Goal: Information Seeking & Learning: Learn about a topic

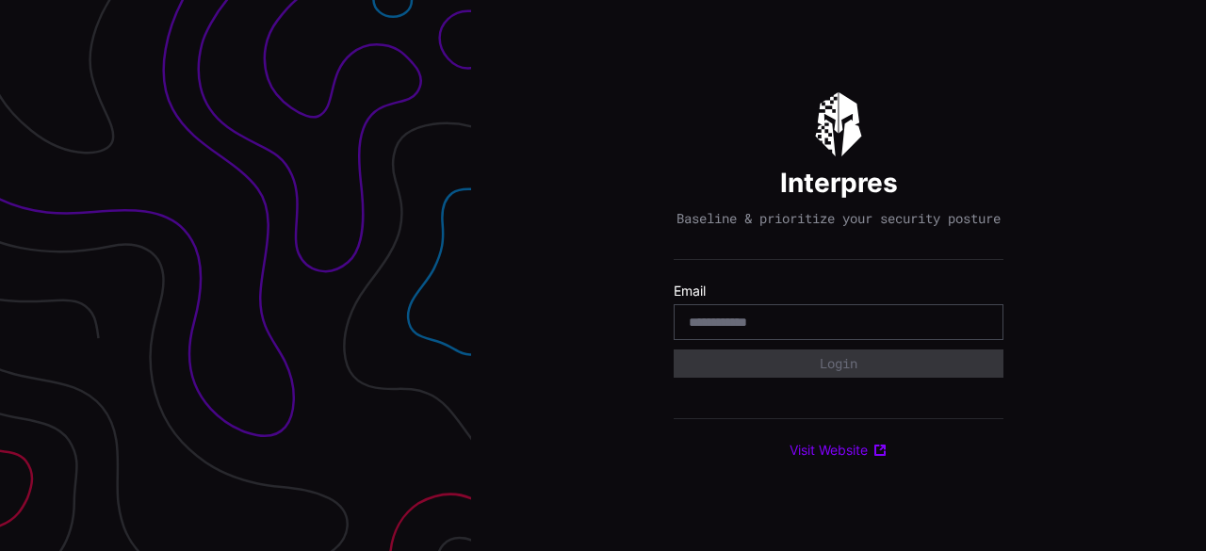
click at [781, 340] on div at bounding box center [839, 322] width 330 height 36
click at [782, 328] on input "email" at bounding box center [839, 322] width 300 height 17
type input "**********"
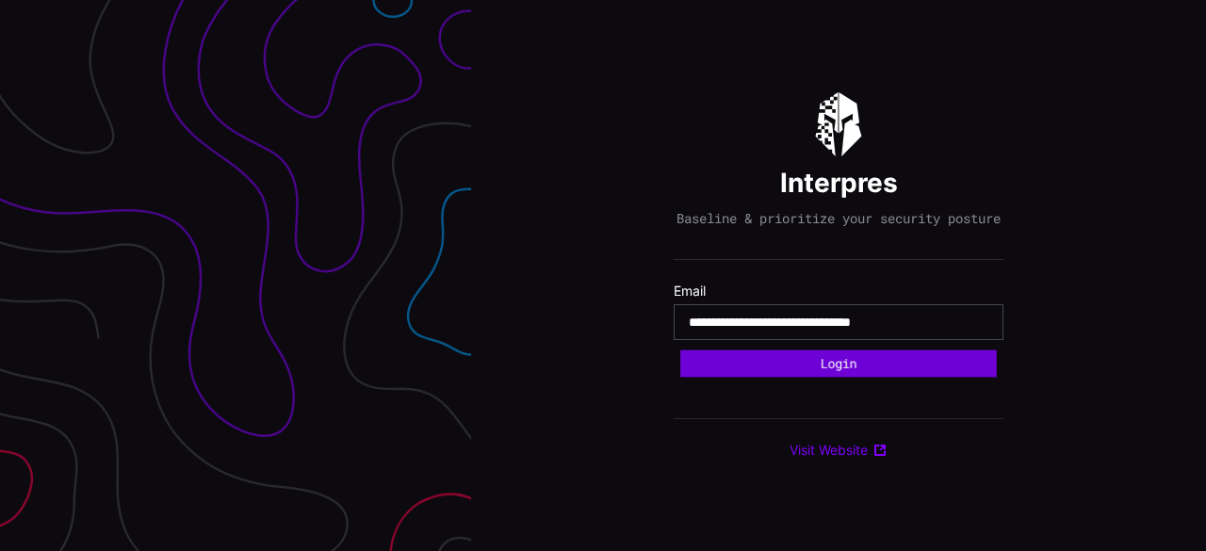
click at [856, 359] on button "Login" at bounding box center [838, 364] width 317 height 27
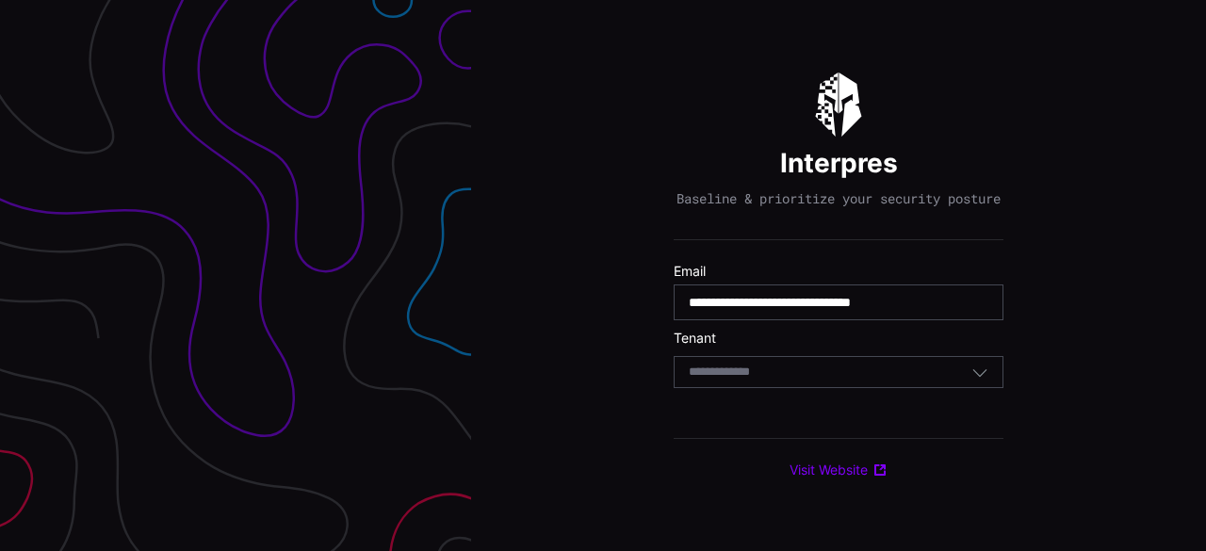
click at [782, 381] on input at bounding box center [737, 373] width 97 height 16
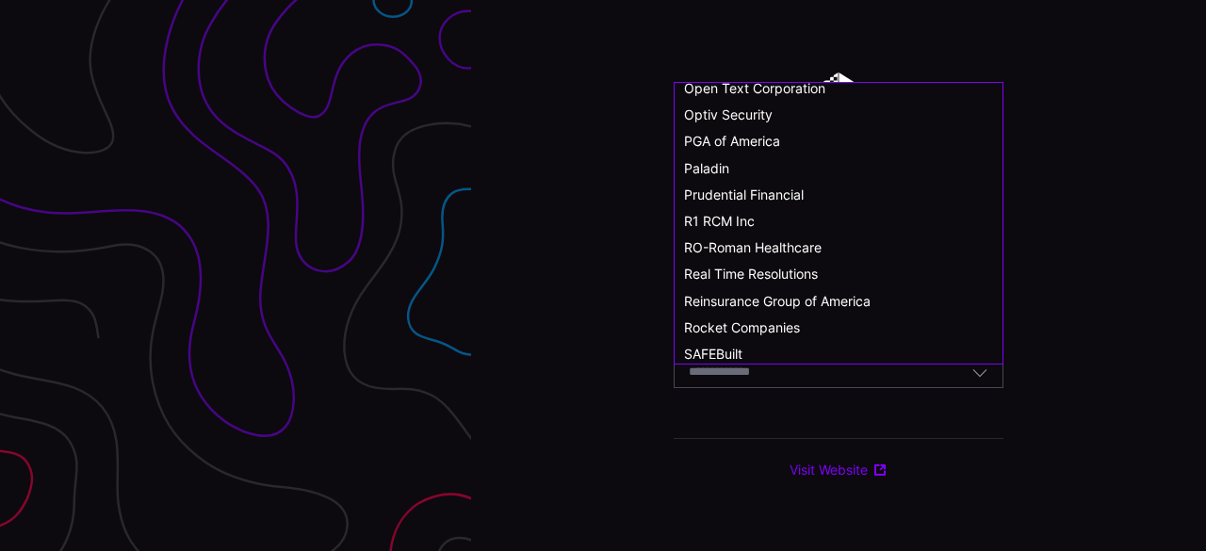
scroll to position [943, 0]
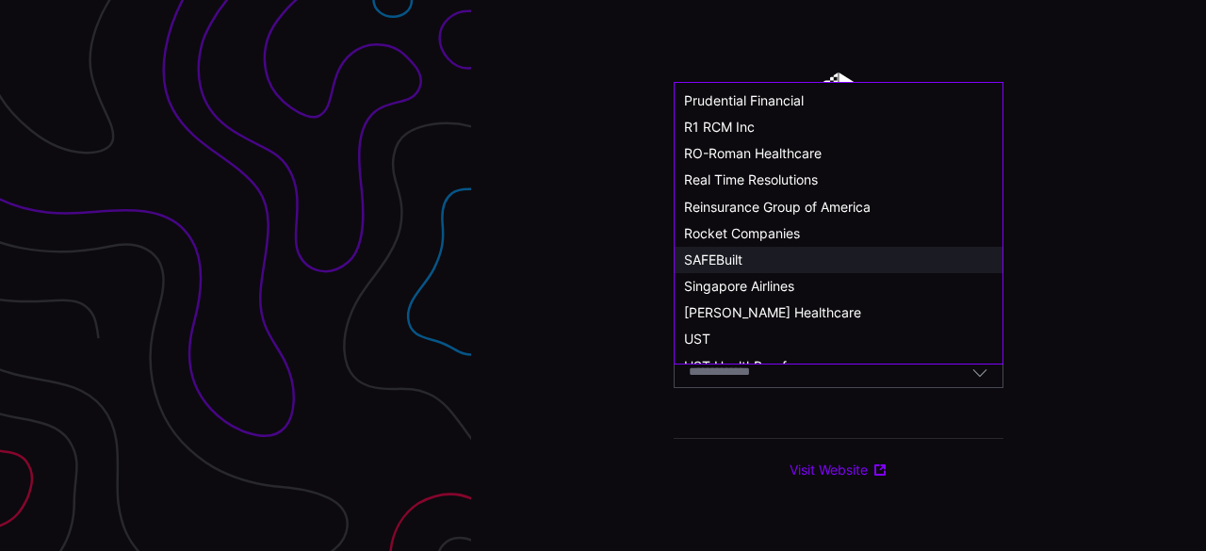
click at [739, 254] on span "SAFEBuilt" at bounding box center [713, 260] width 58 height 16
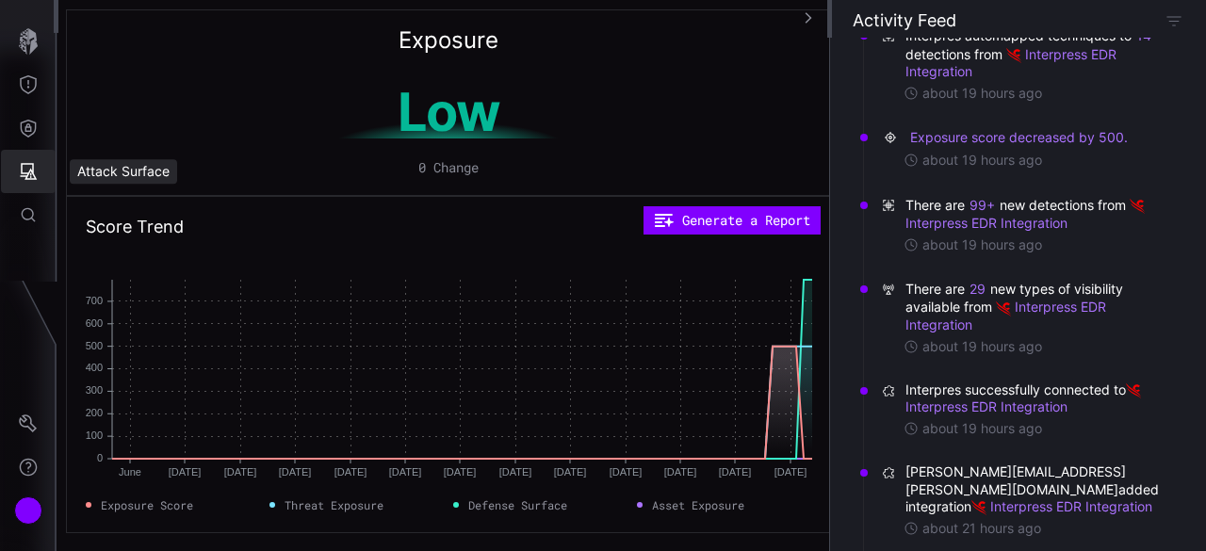
click at [32, 179] on icon "Attack Surface" at bounding box center [29, 171] width 17 height 17
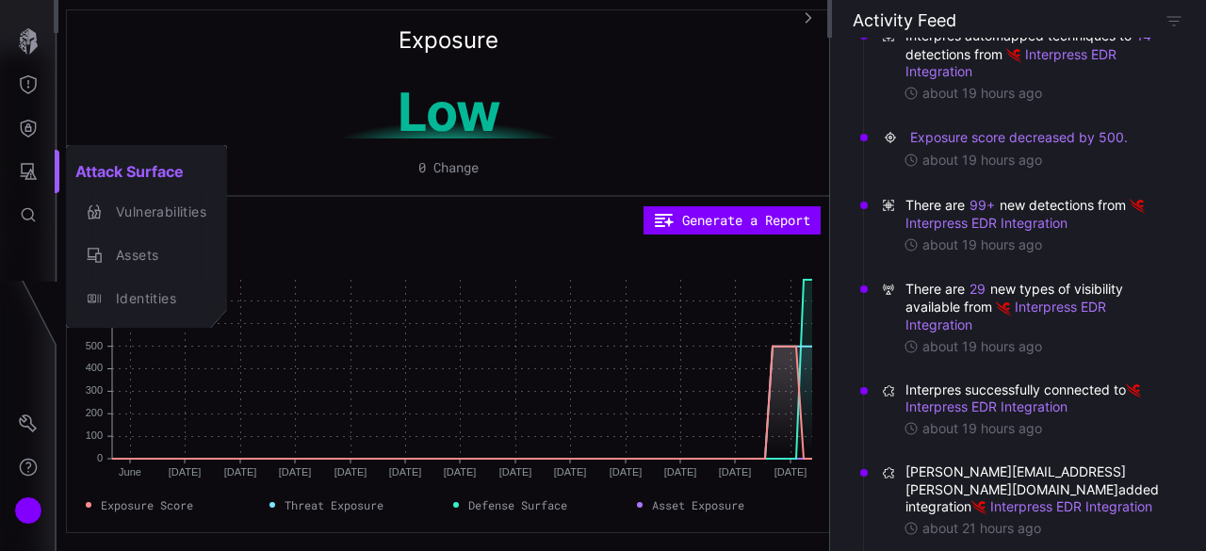
click at [29, 129] on div at bounding box center [603, 275] width 1206 height 551
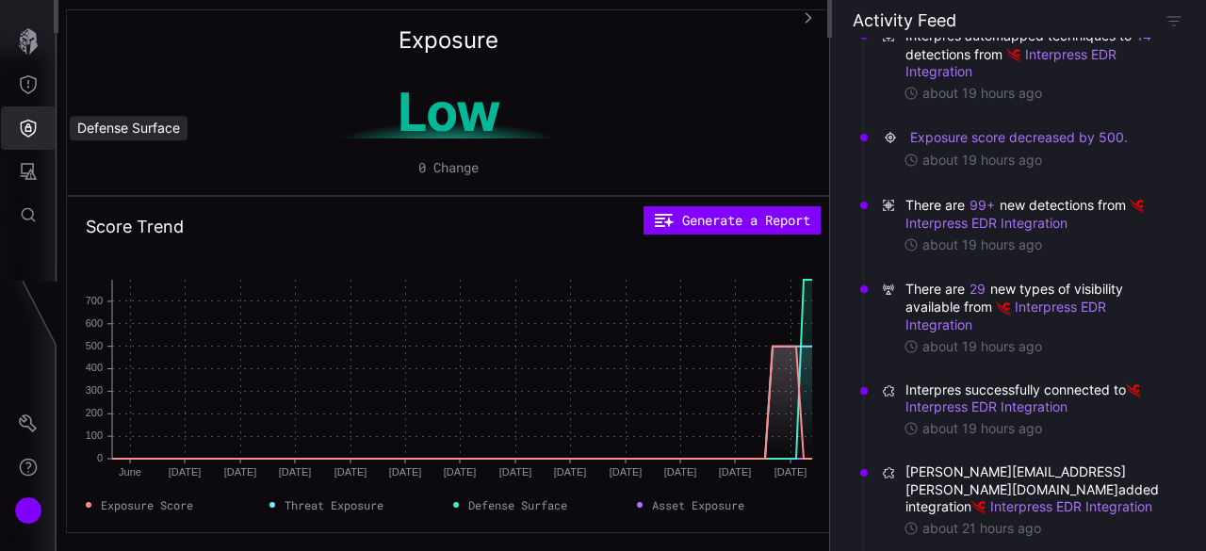
click at [30, 137] on icon "Defense Surface" at bounding box center [28, 128] width 19 height 19
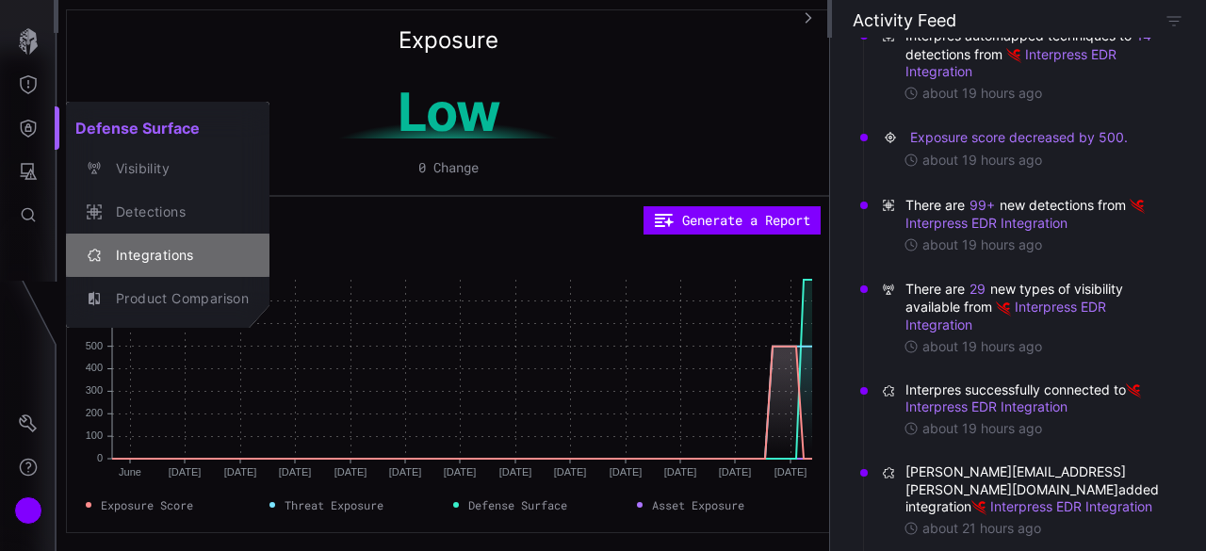
click at [176, 253] on div "Integrations" at bounding box center [178, 256] width 142 height 24
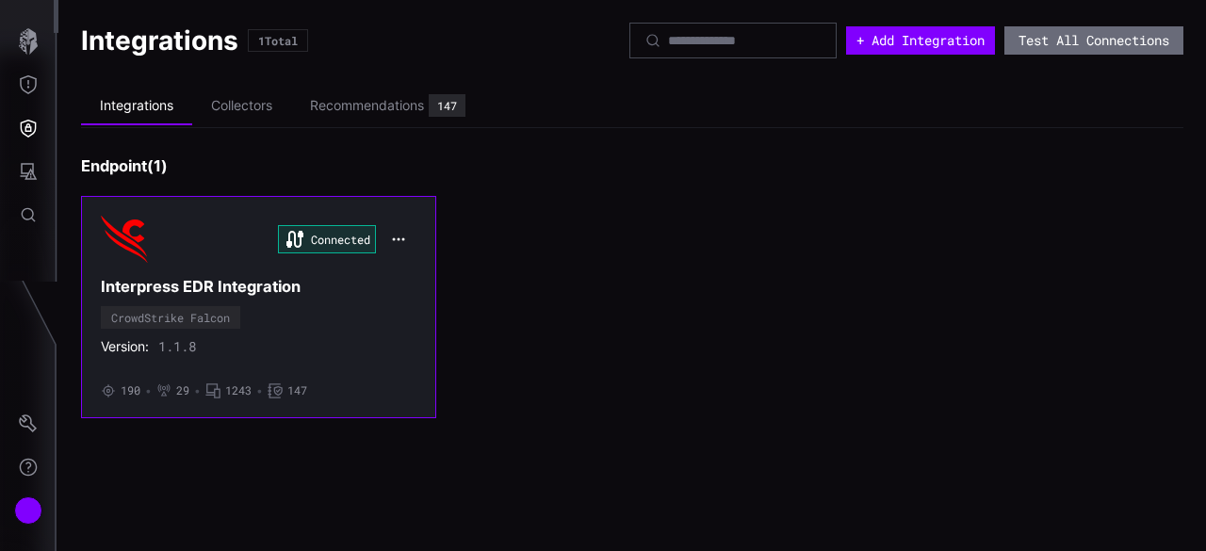
click at [402, 241] on icon "button" at bounding box center [398, 239] width 15 height 15
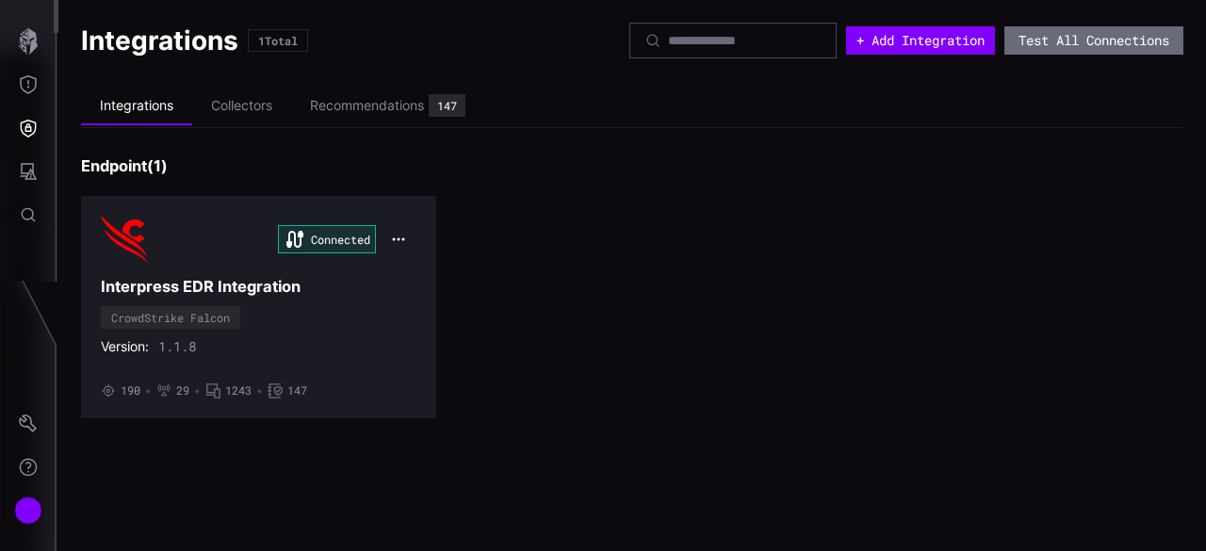
click at [511, 408] on div "Connected Interpress EDR Integration CrowdStrike Falcon Version: 1.1.8 • 190 • …" at bounding box center [632, 307] width 1103 height 222
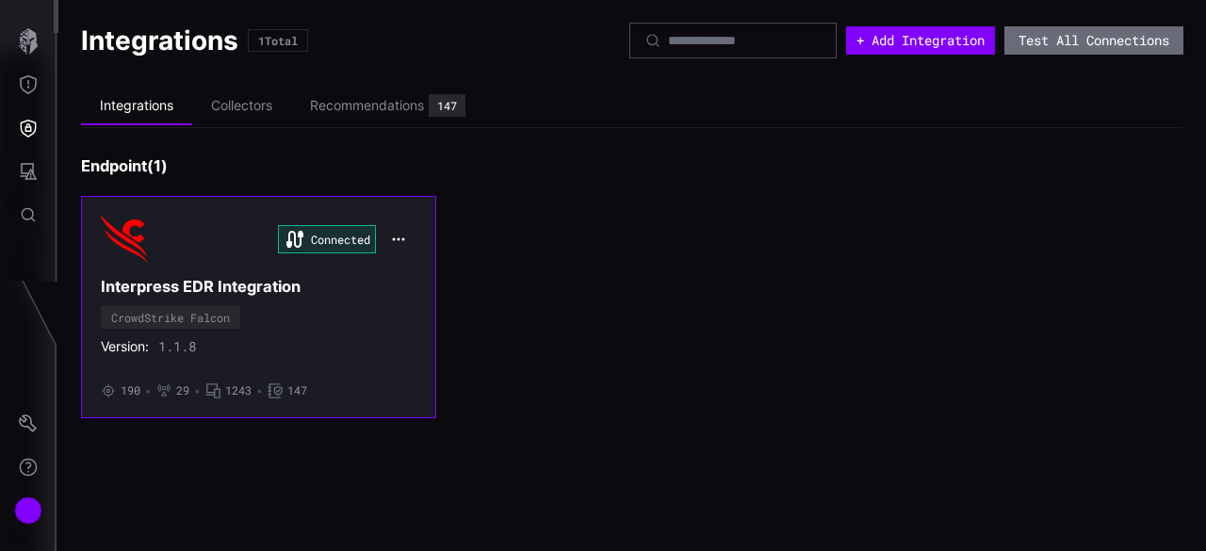
click at [301, 307] on div "Connected Interpress EDR Integration CrowdStrike Falcon Version: 1.1.8 • 190 • …" at bounding box center [259, 307] width 316 height 183
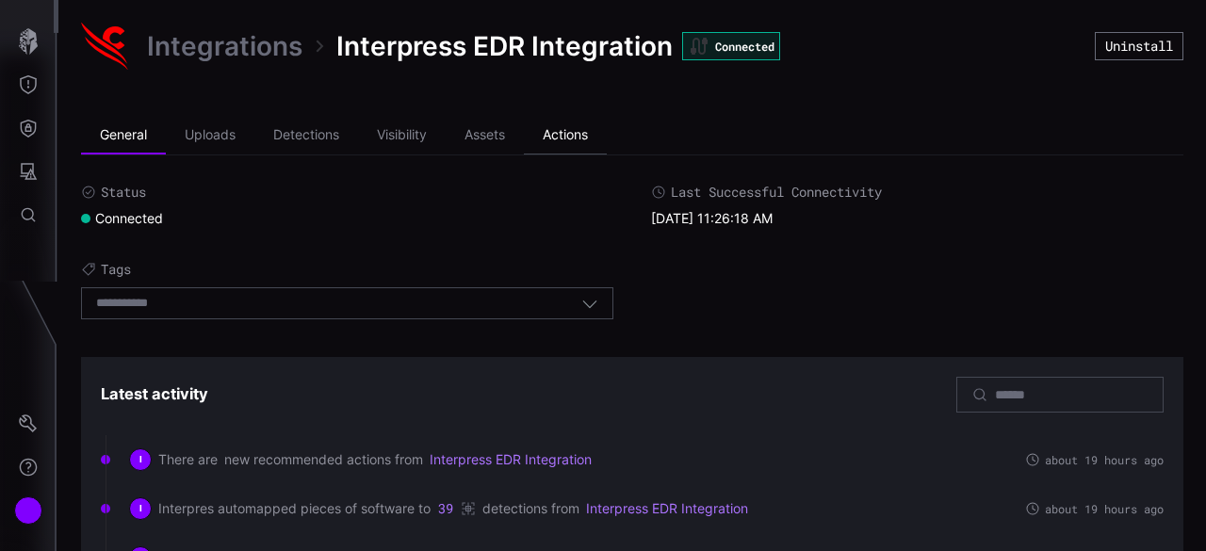
click at [582, 139] on li "Actions" at bounding box center [565, 136] width 83 height 38
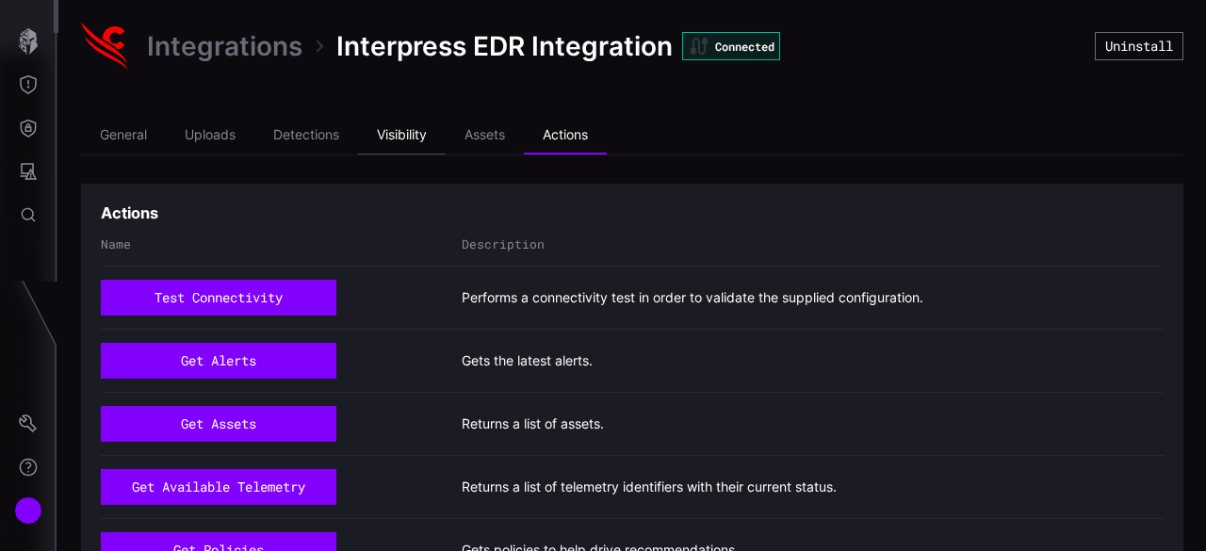
click at [418, 146] on li "Visibility" at bounding box center [402, 136] width 88 height 38
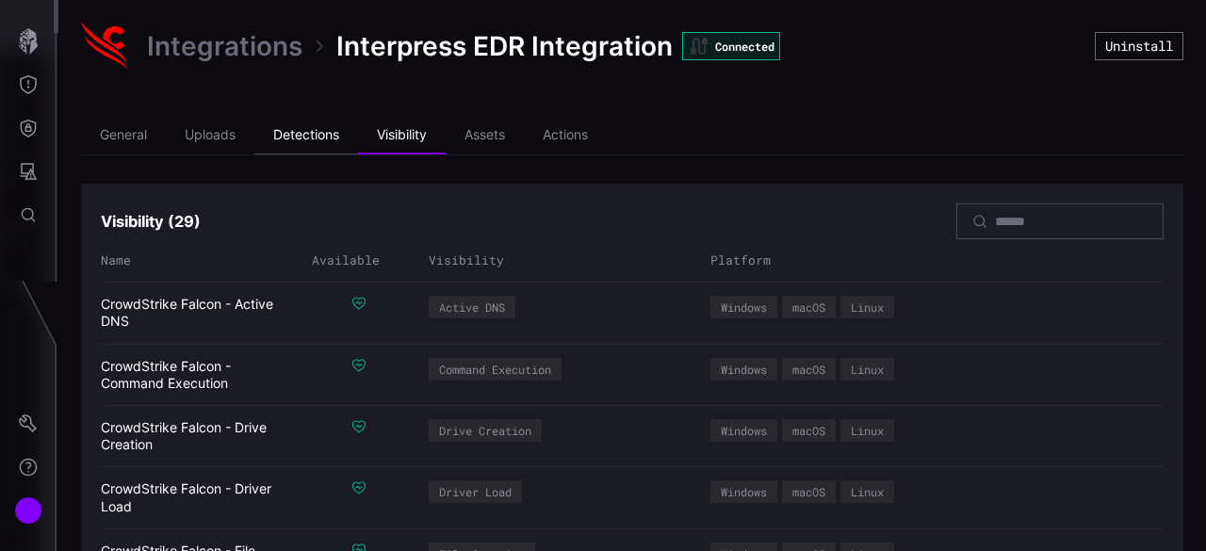
click at [314, 133] on li "Detections" at bounding box center [306, 136] width 104 height 38
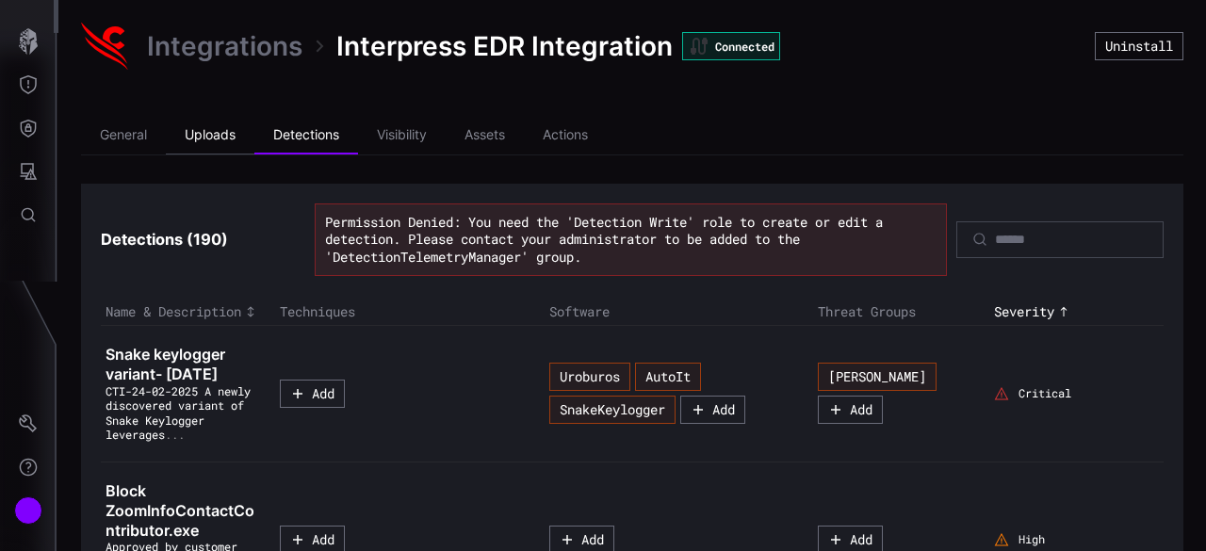
click at [227, 143] on li "Uploads" at bounding box center [210, 136] width 89 height 38
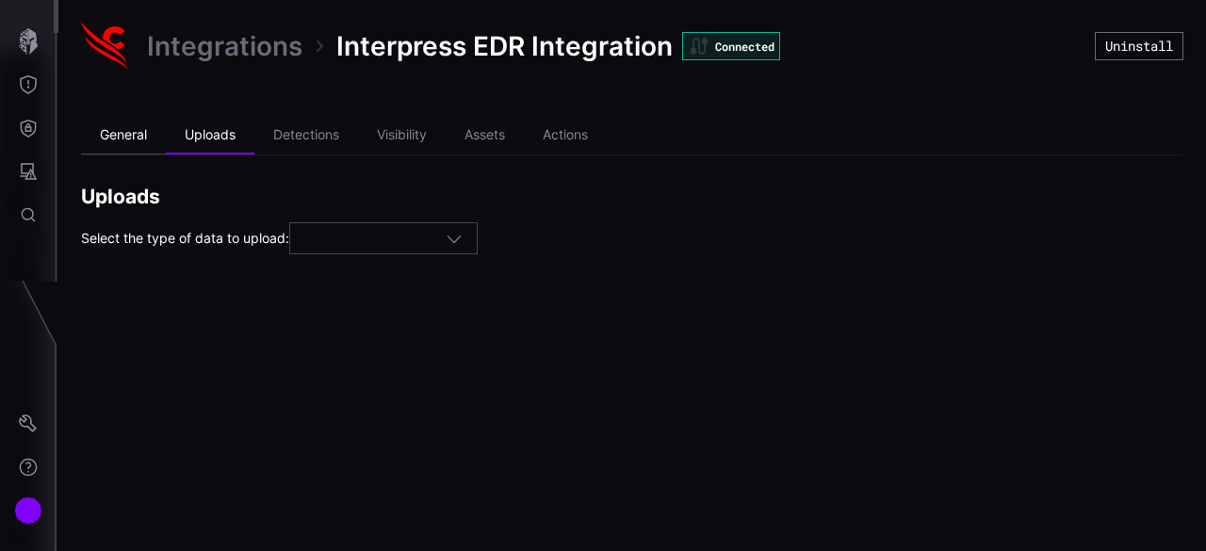
click at [135, 133] on li "General" at bounding box center [123, 136] width 85 height 38
